Goal: Task Accomplishment & Management: Manage account settings

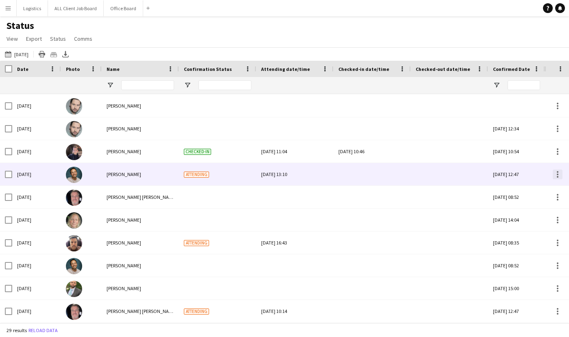
click at [553, 176] on div at bounding box center [558, 174] width 10 height 10
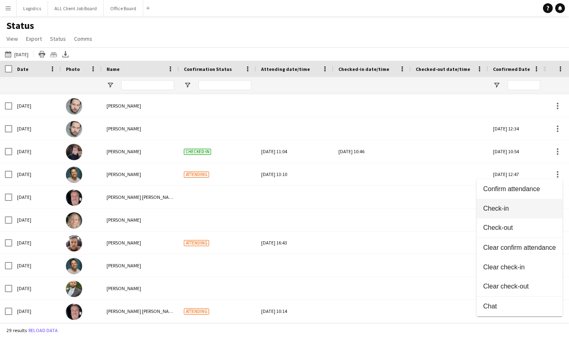
click at [501, 209] on span "Check-in" at bounding box center [520, 208] width 73 height 7
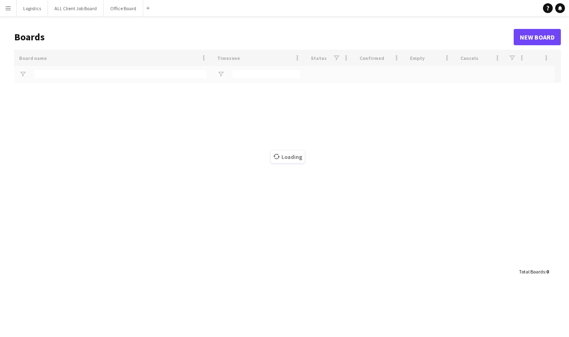
click at [8, 10] on app-icon "Menu" at bounding box center [8, 8] width 7 height 7
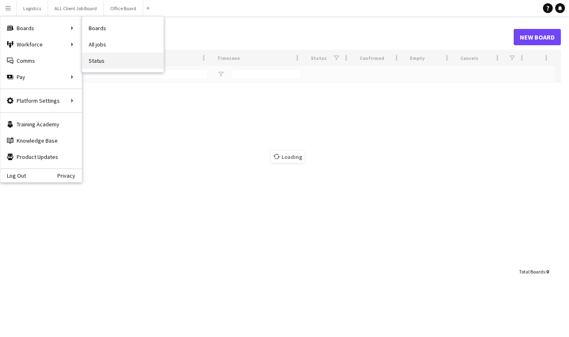
click at [102, 60] on link "Status" at bounding box center [122, 61] width 81 height 16
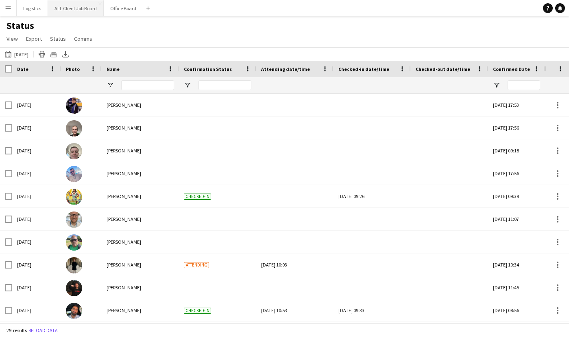
click at [75, 6] on button "ALL Client Job Board Close" at bounding box center [76, 8] width 56 height 16
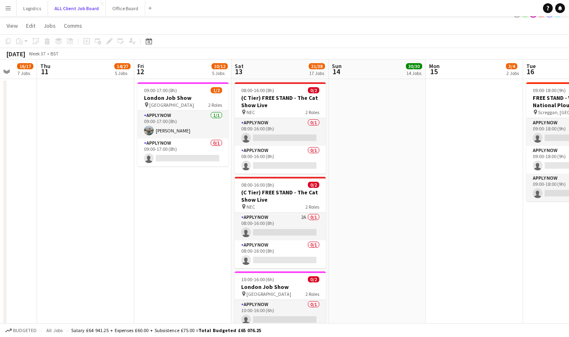
scroll to position [15, 0]
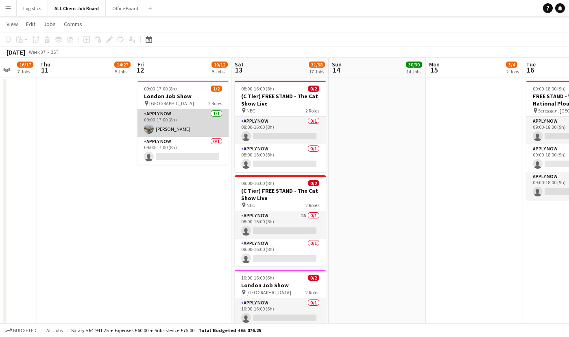
click at [172, 129] on app-card-role "APPLY NOW 1/1 09:00-17:00 (8h) Dan Holdaway" at bounding box center [183, 123] width 91 height 28
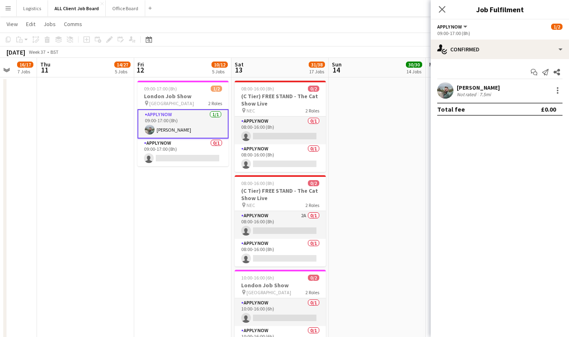
click at [444, 93] on app-user-avatar at bounding box center [446, 90] width 16 height 16
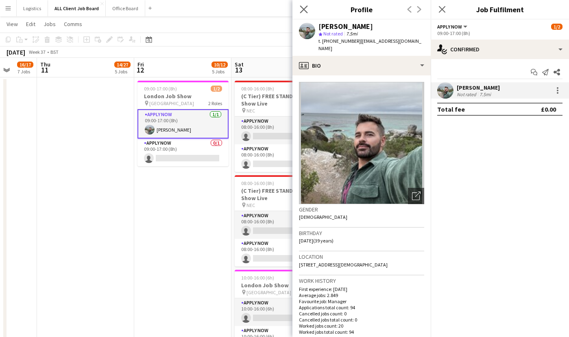
click at [309, 11] on app-icon "Close pop-in" at bounding box center [304, 10] width 12 height 12
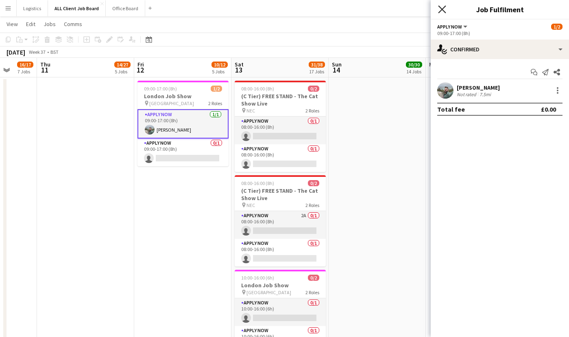
click at [444, 10] on icon "Close pop-in" at bounding box center [442, 9] width 8 height 8
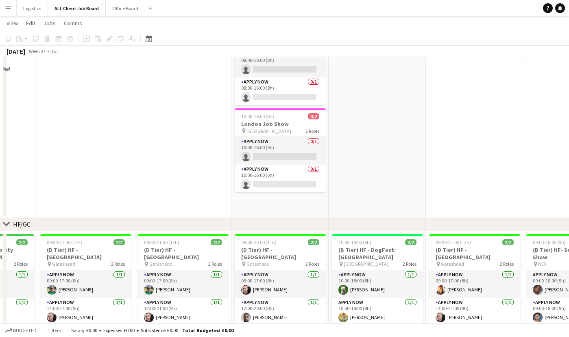
scroll to position [0, 0]
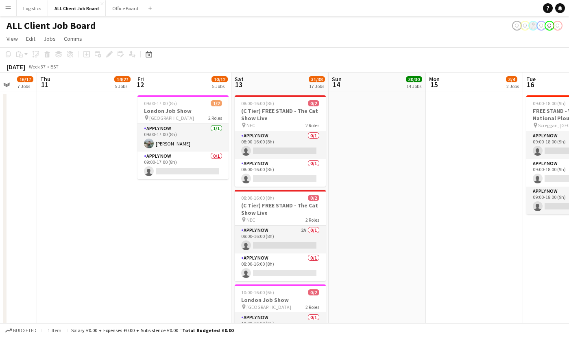
click at [549, 25] on app-user-avatar "user" at bounding box center [550, 26] width 10 height 10
click at [516, 25] on app-user-avatar "user" at bounding box center [517, 26] width 10 height 10
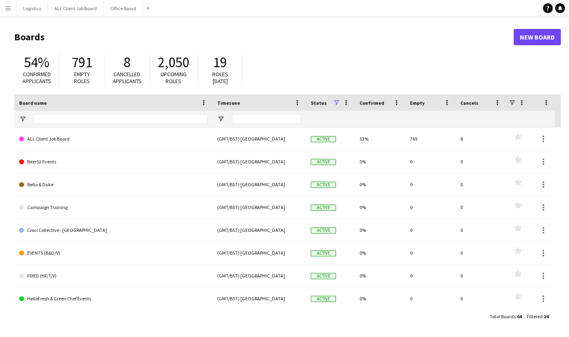
click at [12, 8] on button "Menu" at bounding box center [8, 8] width 16 height 16
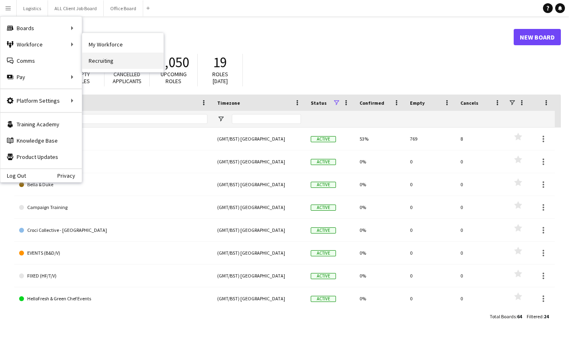
click at [117, 61] on link "Recruiting" at bounding box center [122, 61] width 81 height 16
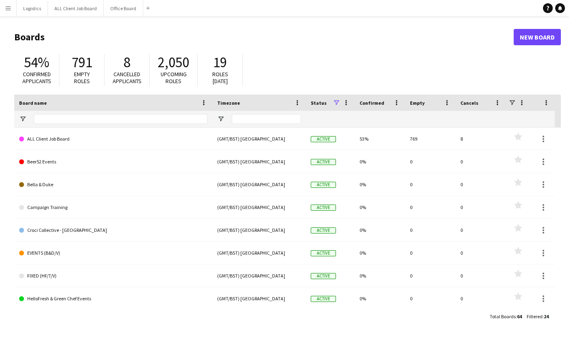
click at [11, 12] on button "Menu" at bounding box center [8, 8] width 16 height 16
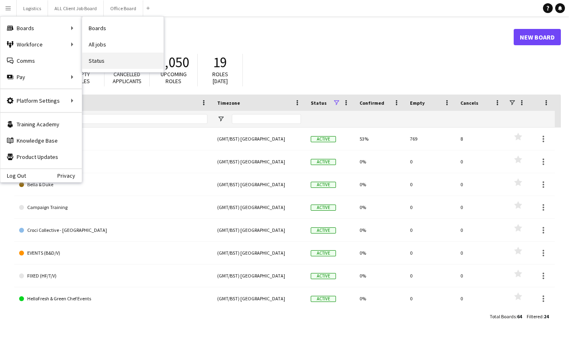
click at [108, 62] on link "Status" at bounding box center [122, 61] width 81 height 16
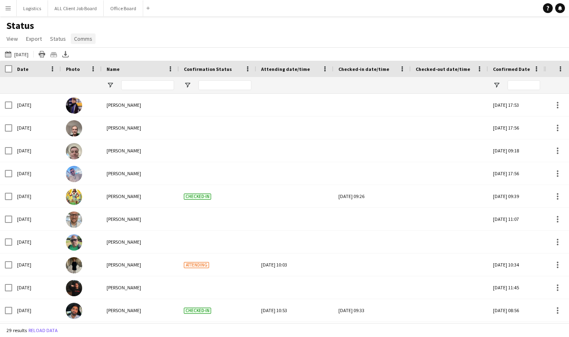
click at [88, 42] on span "Comms" at bounding box center [83, 38] width 18 height 7
click at [108, 39] on div "Status View Views Default view New view Update view Delete view Edit name Custo…" at bounding box center [284, 34] width 569 height 28
click at [61, 36] on span "Status" at bounding box center [58, 38] width 16 height 7
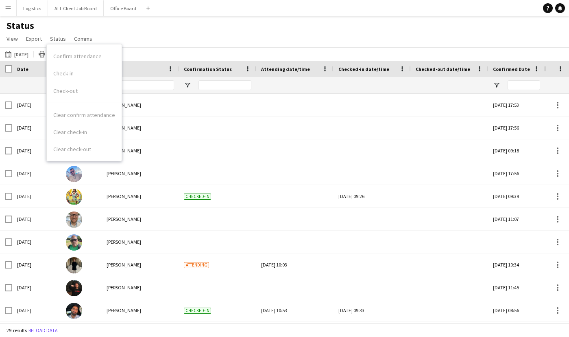
click at [133, 42] on div "Status View Views Default view New view Update view Delete view Edit name Custo…" at bounding box center [284, 34] width 569 height 28
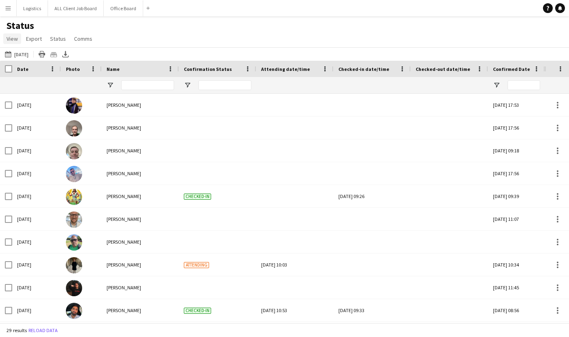
click at [17, 39] on span "View" at bounding box center [12, 38] width 11 height 7
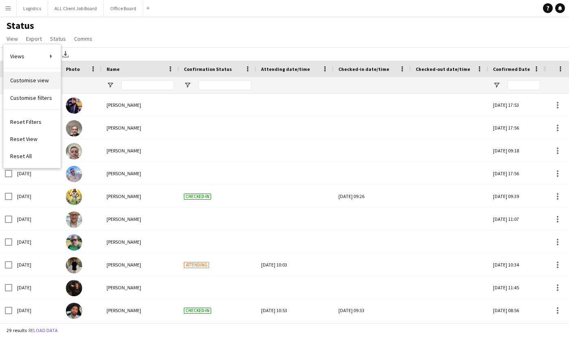
click at [40, 83] on span "Customise view" at bounding box center [29, 80] width 39 height 7
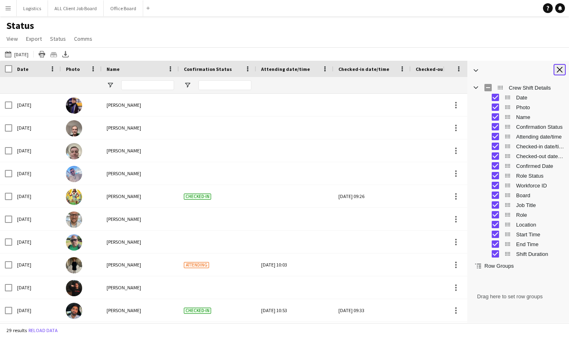
click at [559, 68] on app-icon "Close tool panel" at bounding box center [560, 70] width 6 height 6
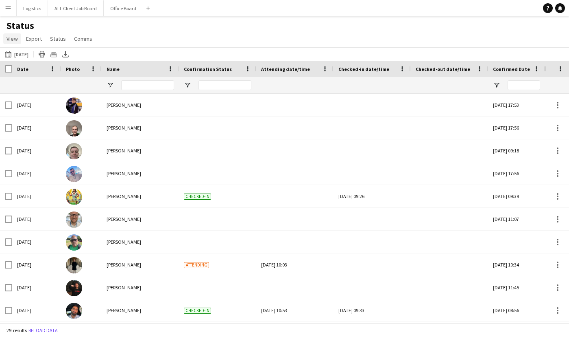
click at [18, 40] on link "View" at bounding box center [12, 38] width 18 height 11
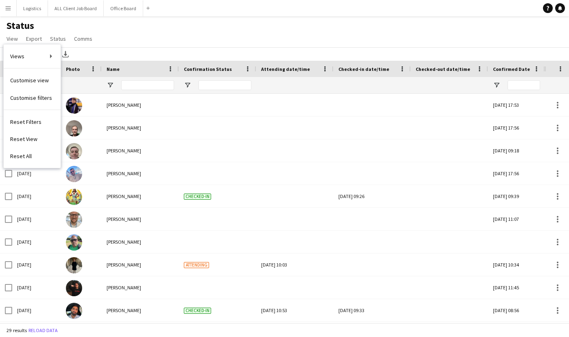
click at [151, 45] on div "Status View Views Default view New view Update view Delete view Edit name Custo…" at bounding box center [284, 34] width 569 height 28
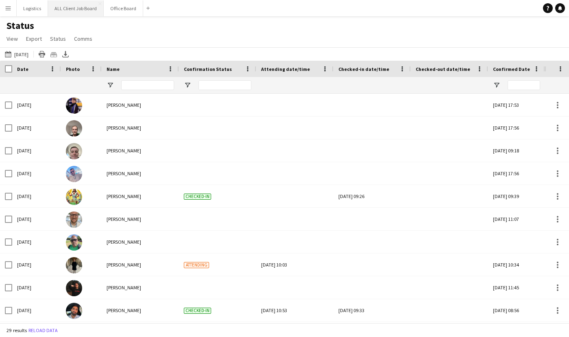
click at [72, 11] on button "ALL Client Job Board Close" at bounding box center [76, 8] width 56 height 16
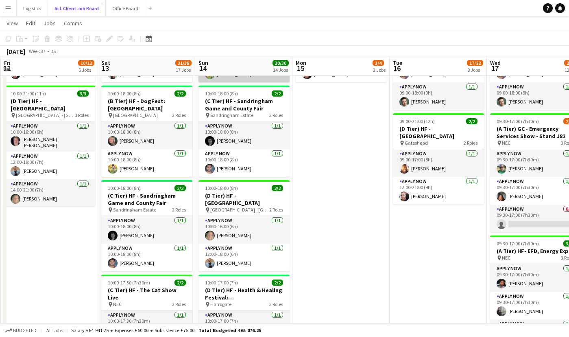
scroll to position [420, 0]
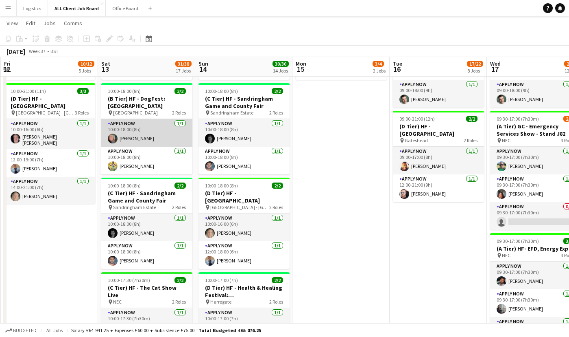
click at [154, 132] on app-card-role "APPLY NOW [DATE] 10:00-18:00 (8h) [PERSON_NAME]" at bounding box center [146, 133] width 91 height 28
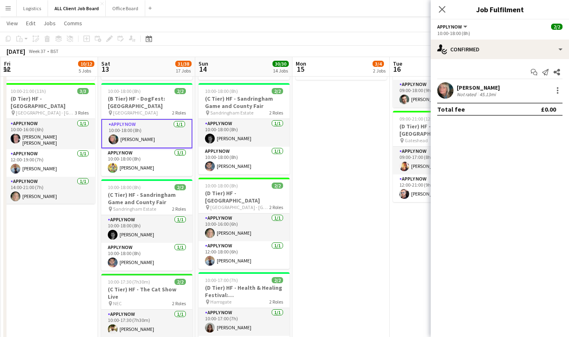
click at [447, 92] on app-user-avatar at bounding box center [446, 90] width 16 height 16
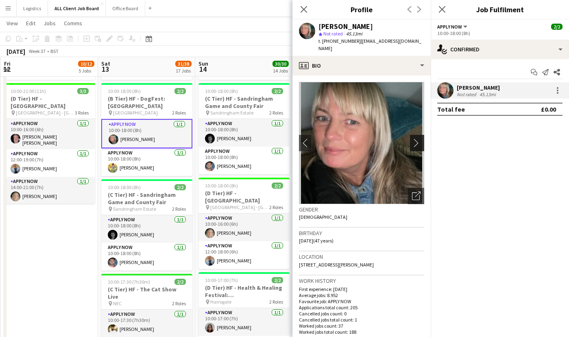
click at [417, 138] on app-icon "chevron-right" at bounding box center [418, 142] width 13 height 9
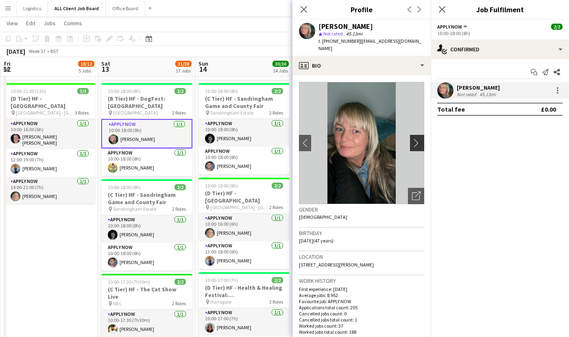
click at [413, 138] on app-icon "chevron-right" at bounding box center [418, 142] width 13 height 9
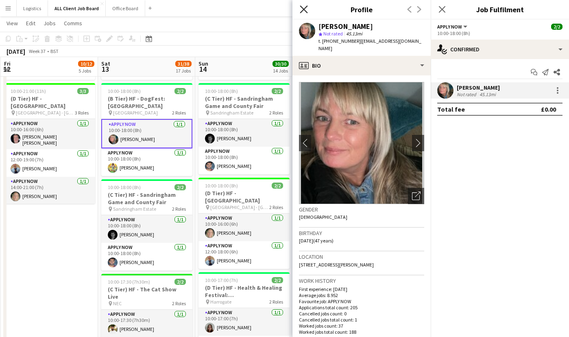
click at [303, 8] on icon at bounding box center [304, 9] width 8 height 8
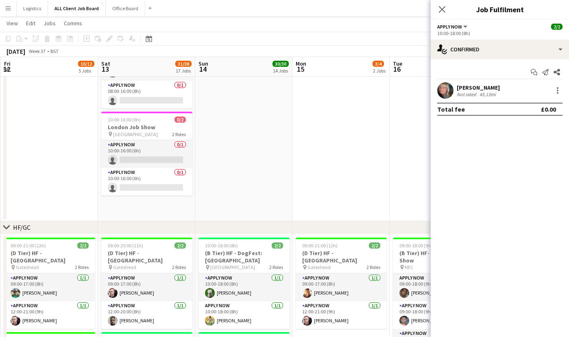
scroll to position [0, 282]
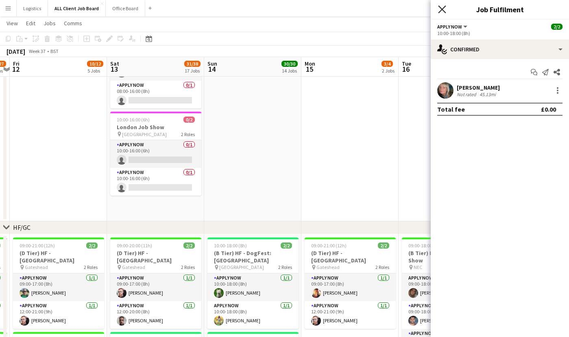
click at [442, 9] on icon at bounding box center [442, 9] width 8 height 8
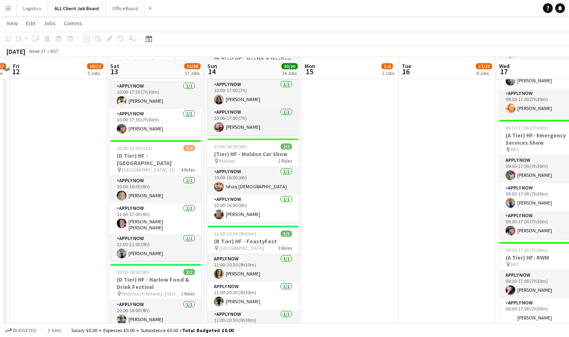
scroll to position [651, 0]
